Goal: Navigation & Orientation: Find specific page/section

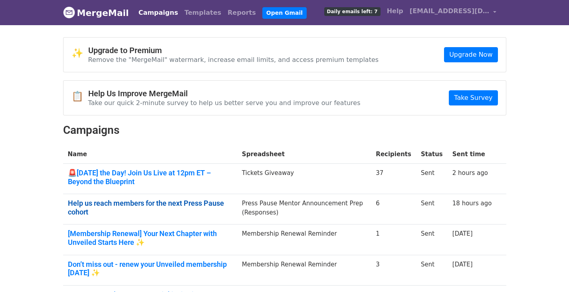
click at [93, 201] on link "Help us reach members for the next Press Pause cohort" at bounding box center [150, 207] width 165 height 17
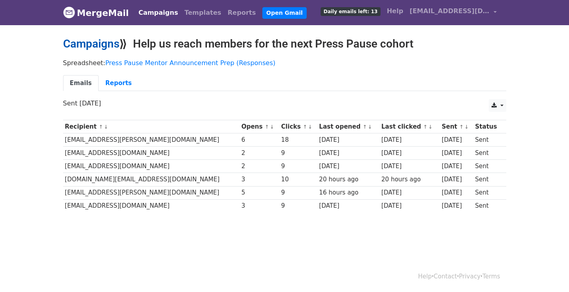
click at [105, 42] on link "Campaigns" at bounding box center [91, 43] width 56 height 13
